Goal: Download file/media

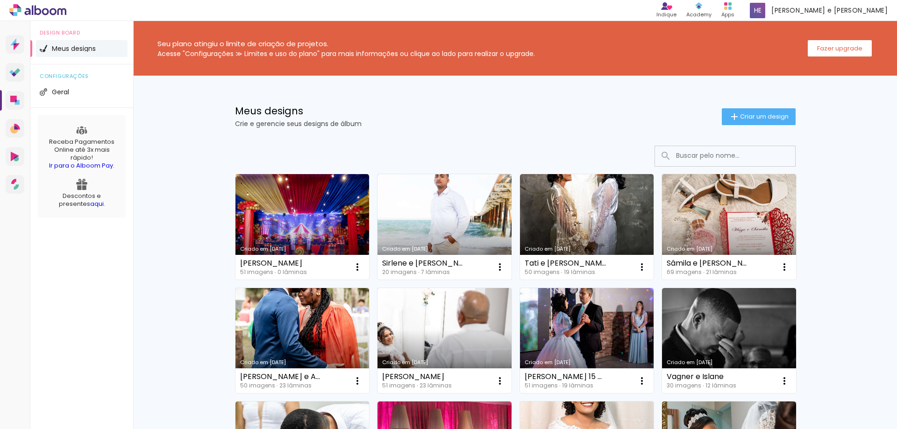
click at [438, 213] on link "Criado em [DATE]" at bounding box center [444, 227] width 134 height 106
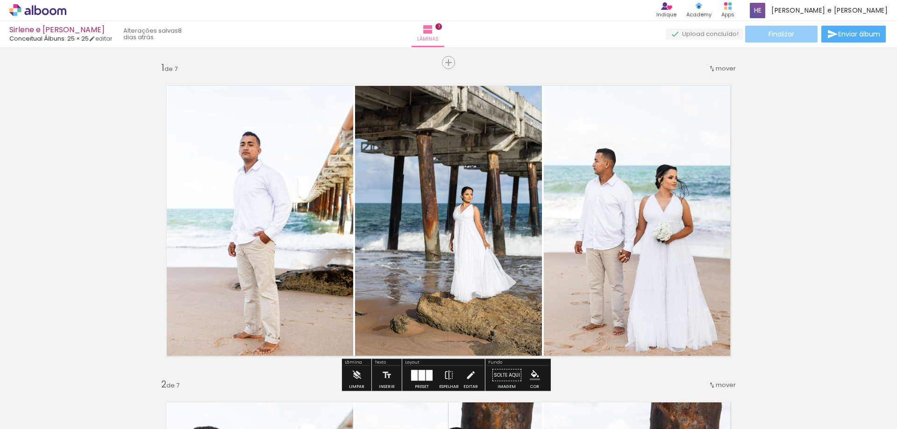
click at [787, 36] on span "Finalizar" at bounding box center [781, 34] width 26 height 7
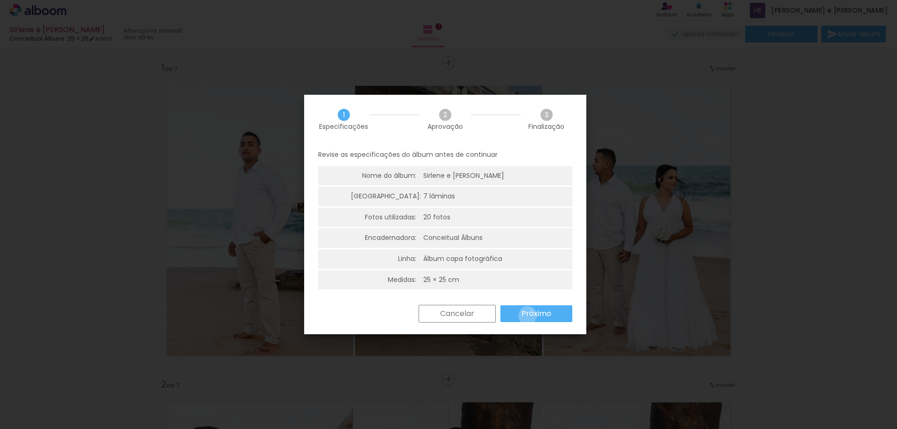
click at [0, 0] on slot "Próximo" at bounding box center [0, 0] width 0 height 0
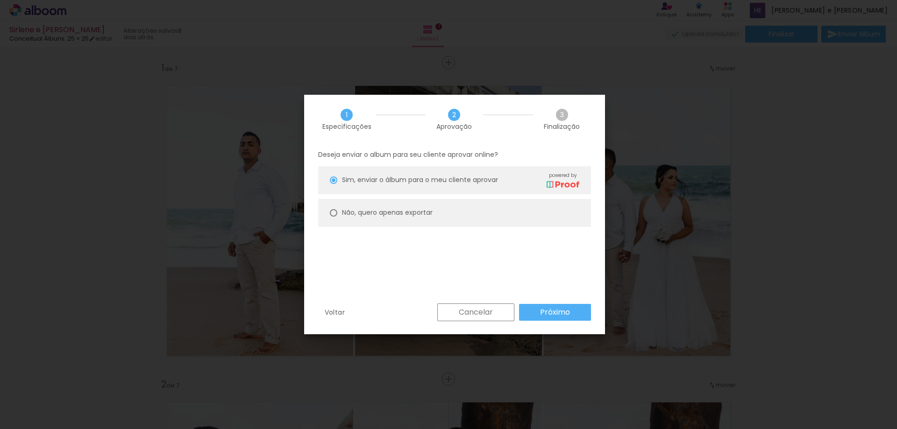
click at [0, 0] on slot "Não, quero apenas exportar" at bounding box center [0, 0] width 0 height 0
type paper-radio-button "on"
click at [531, 308] on paper-button "Próximo" at bounding box center [555, 312] width 72 height 17
type input "Alta, 300 DPI"
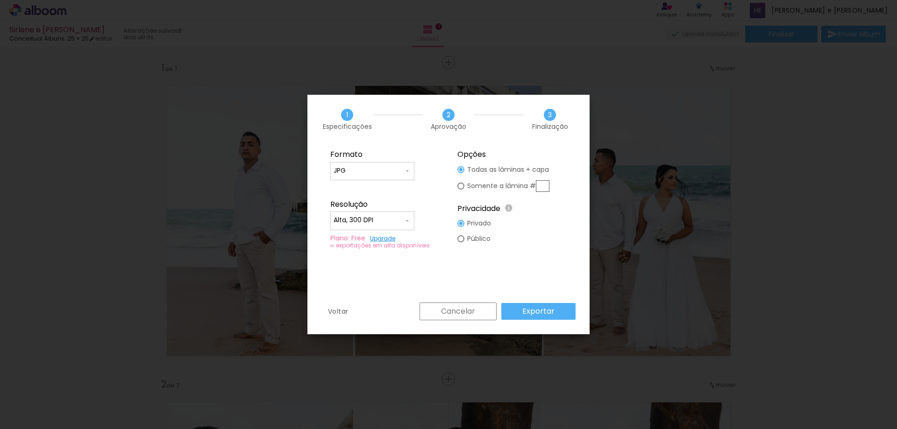
click at [521, 319] on paper-button "Exportar" at bounding box center [538, 311] width 74 height 17
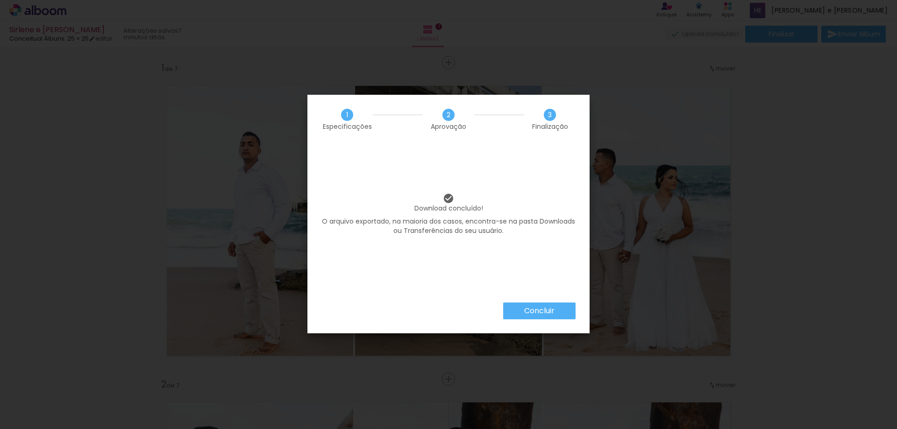
drag, startPoint x: 530, startPoint y: 309, endPoint x: 538, endPoint y: 312, distance: 9.2
click at [0, 0] on slot "Concluir" at bounding box center [0, 0] width 0 height 0
